Goal: Entertainment & Leisure: Consume media (video, audio)

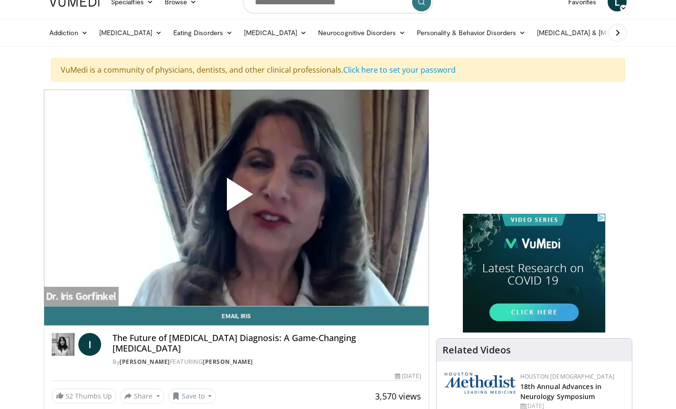
scroll to position [74, 0]
